Goal: Task Accomplishment & Management: Use online tool/utility

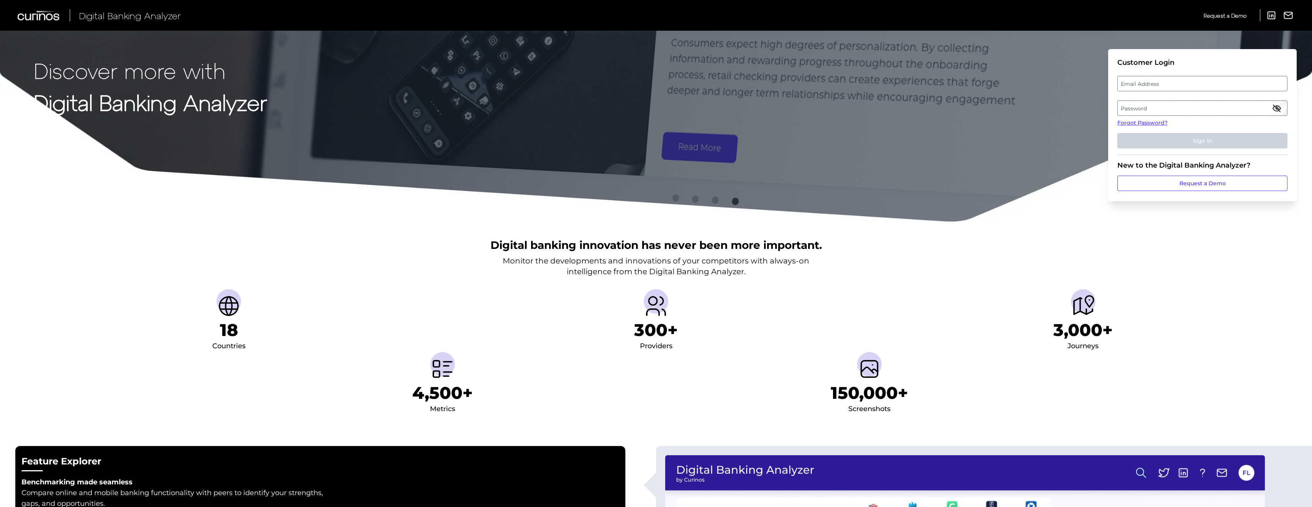
drag, startPoint x: 1144, startPoint y: 86, endPoint x: 1015, endPoint y: 104, distance: 131.1
click at [1144, 86] on label "Email Address" at bounding box center [1202, 84] width 169 height 14
click at [1144, 86] on input "email" at bounding box center [1202, 83] width 170 height 15
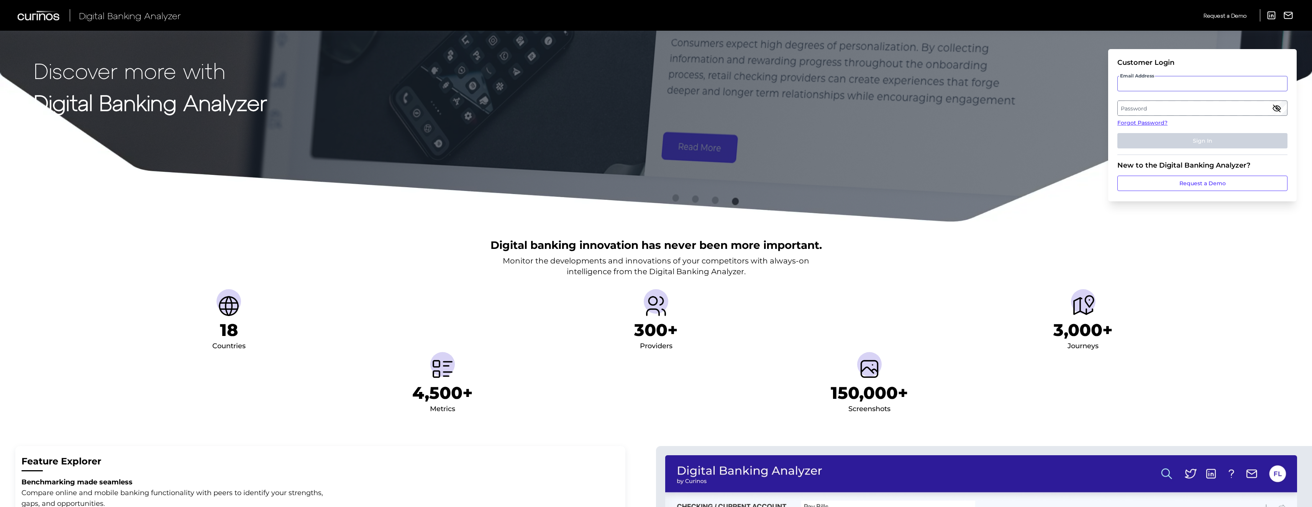
click at [1172, 84] on input "Email Address" at bounding box center [1202, 83] width 170 height 15
type input "F"
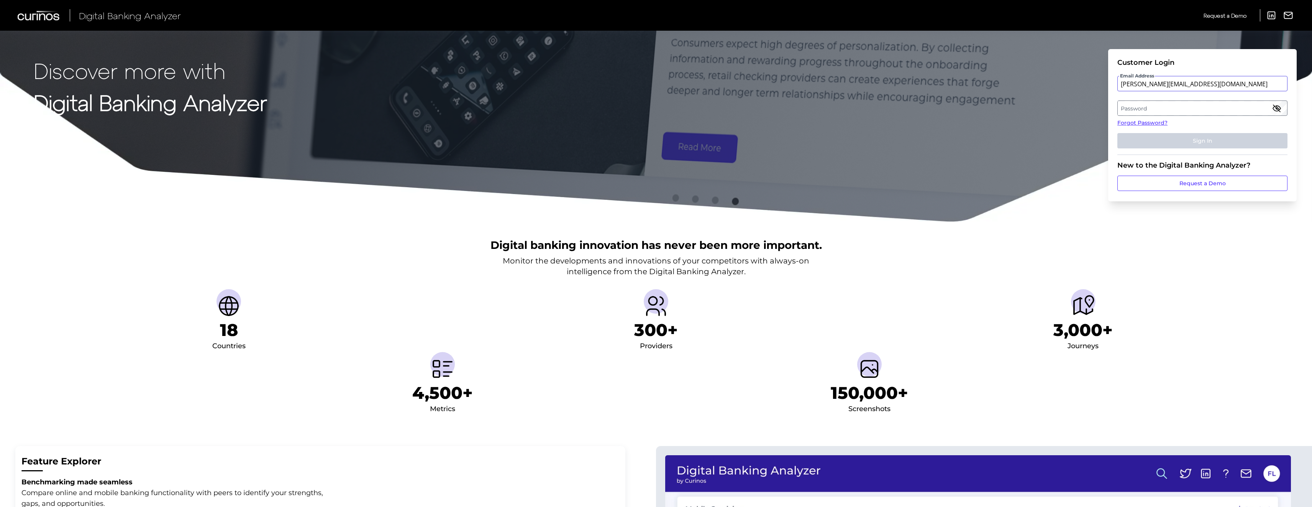
type input "[PERSON_NAME][EMAIL_ADDRESS][DOMAIN_NAME]"
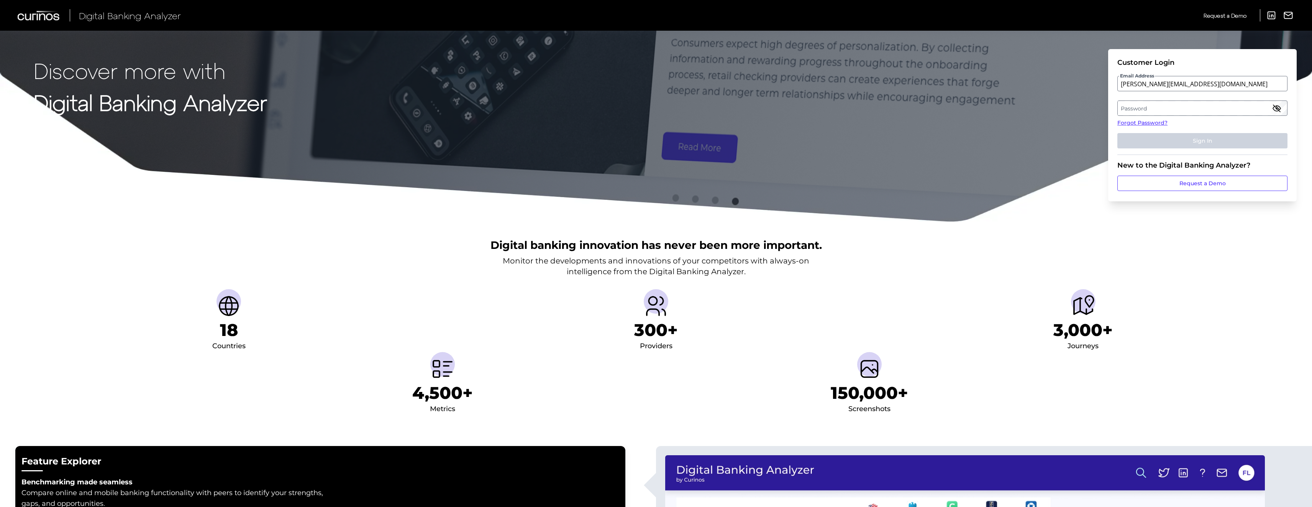
click at [1176, 112] on label "Password" at bounding box center [1202, 108] width 169 height 14
click at [1177, 136] on button "Sign In" at bounding box center [1202, 140] width 170 height 15
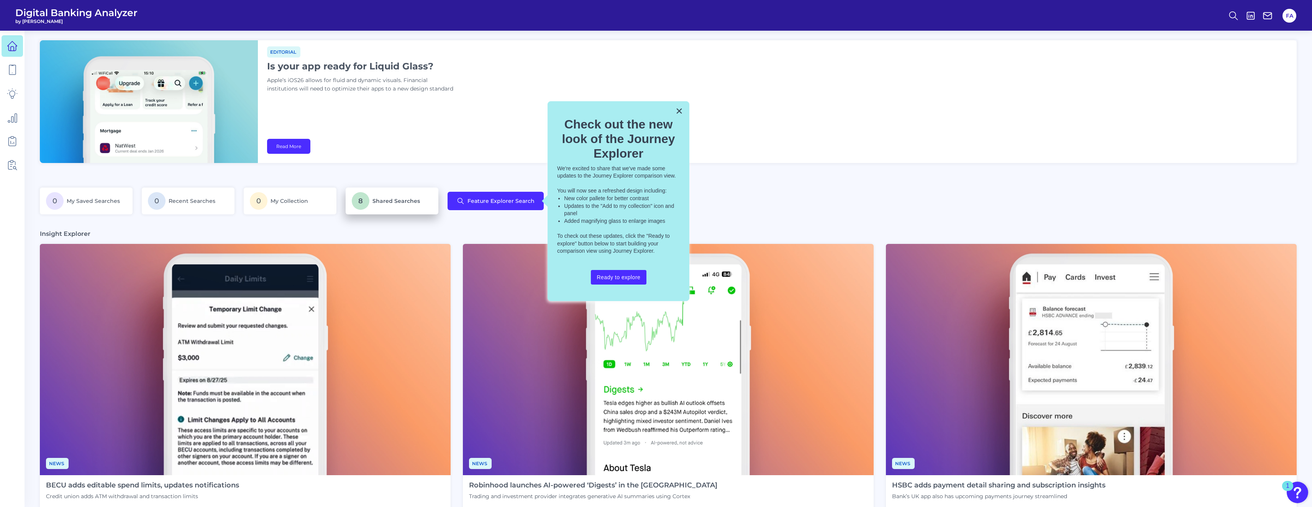
click at [396, 207] on p "8 Shared Searches" at bounding box center [392, 201] width 80 height 18
